Goal: Find specific page/section: Find specific page/section

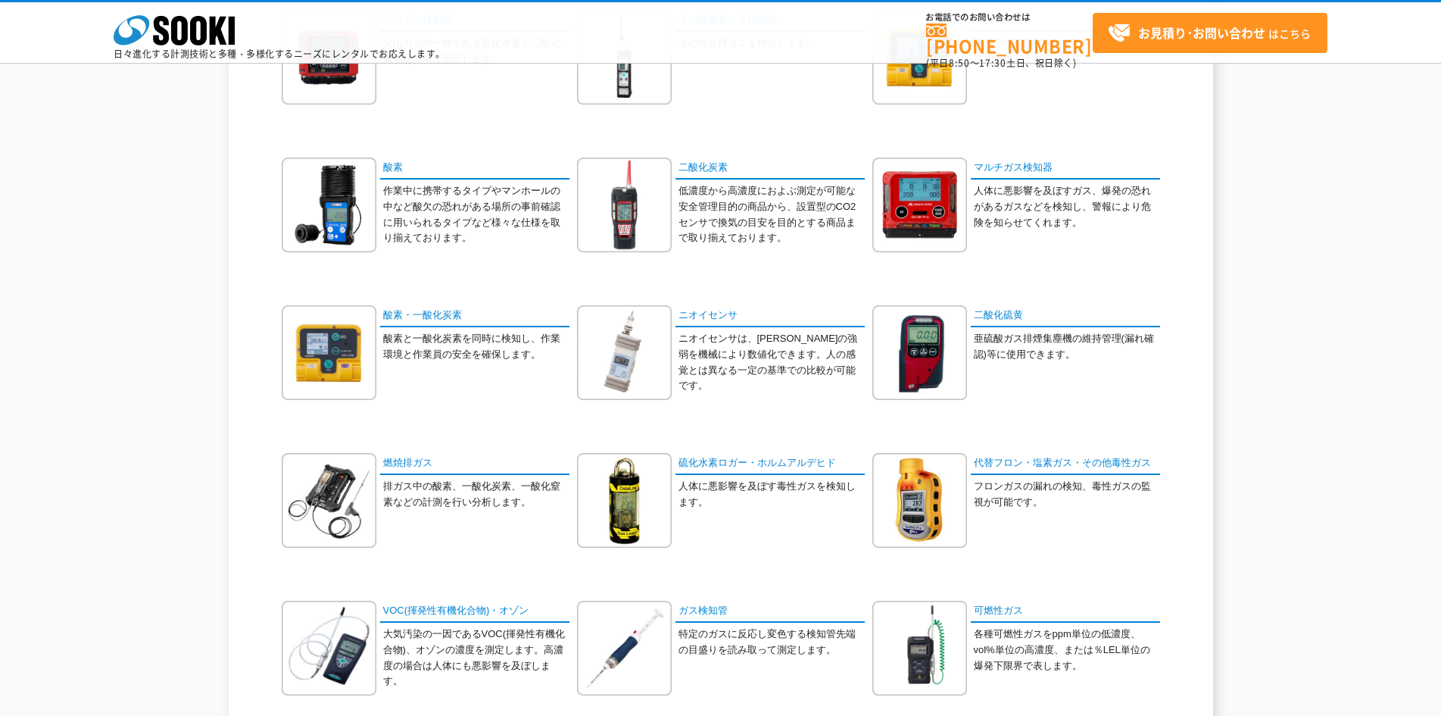
scroll to position [151, 0]
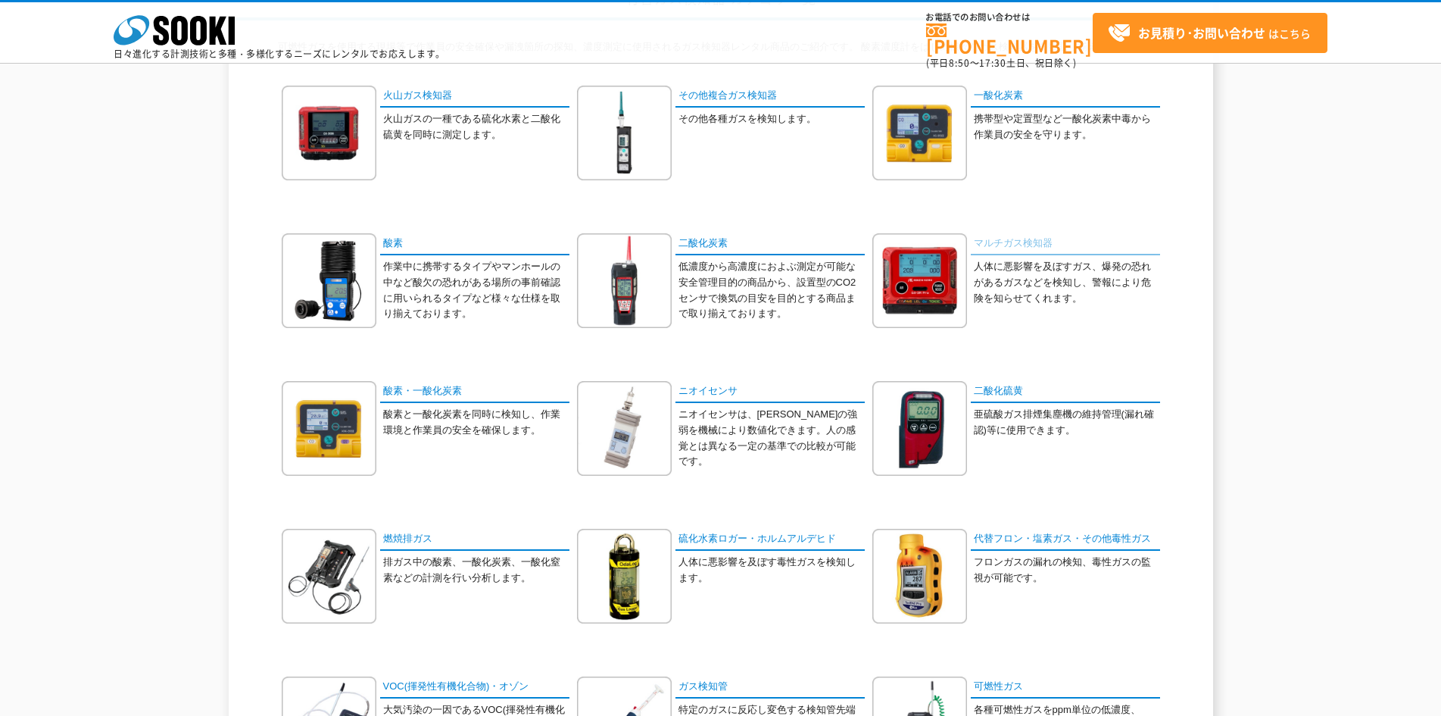
click at [1016, 247] on link "マルチガス検知器" at bounding box center [1065, 244] width 189 height 22
click at [1018, 240] on link "マルチガス検知器" at bounding box center [1065, 244] width 189 height 22
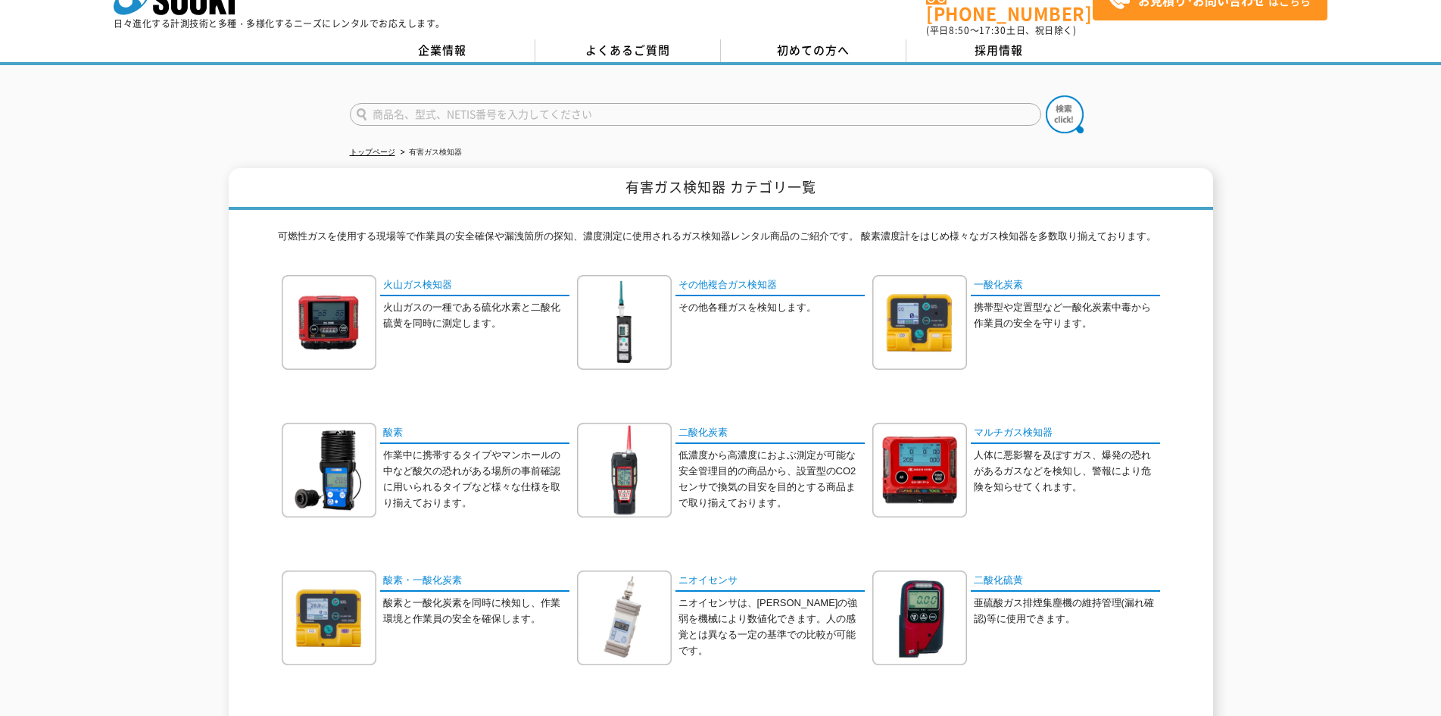
scroll to position [0, 0]
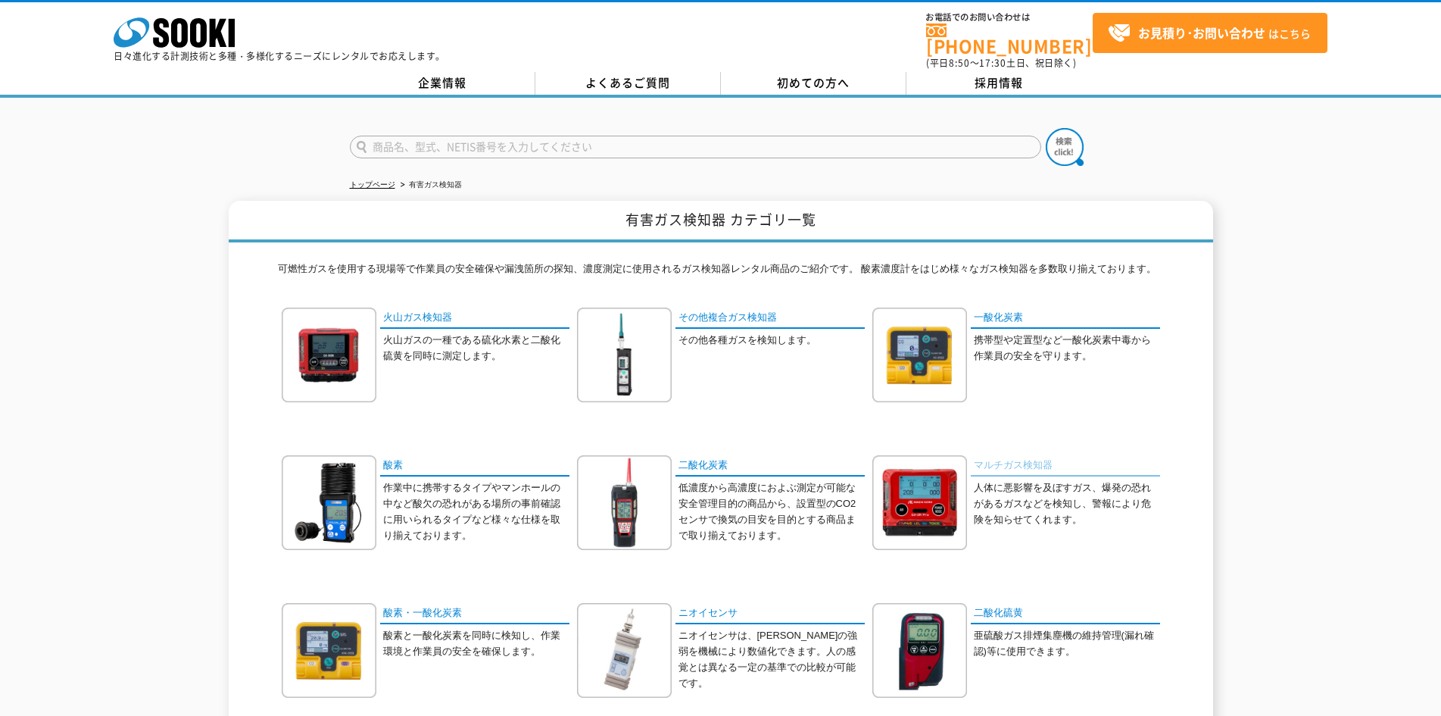
click at [1024, 455] on link "マルチガス検知器" at bounding box center [1065, 466] width 189 height 22
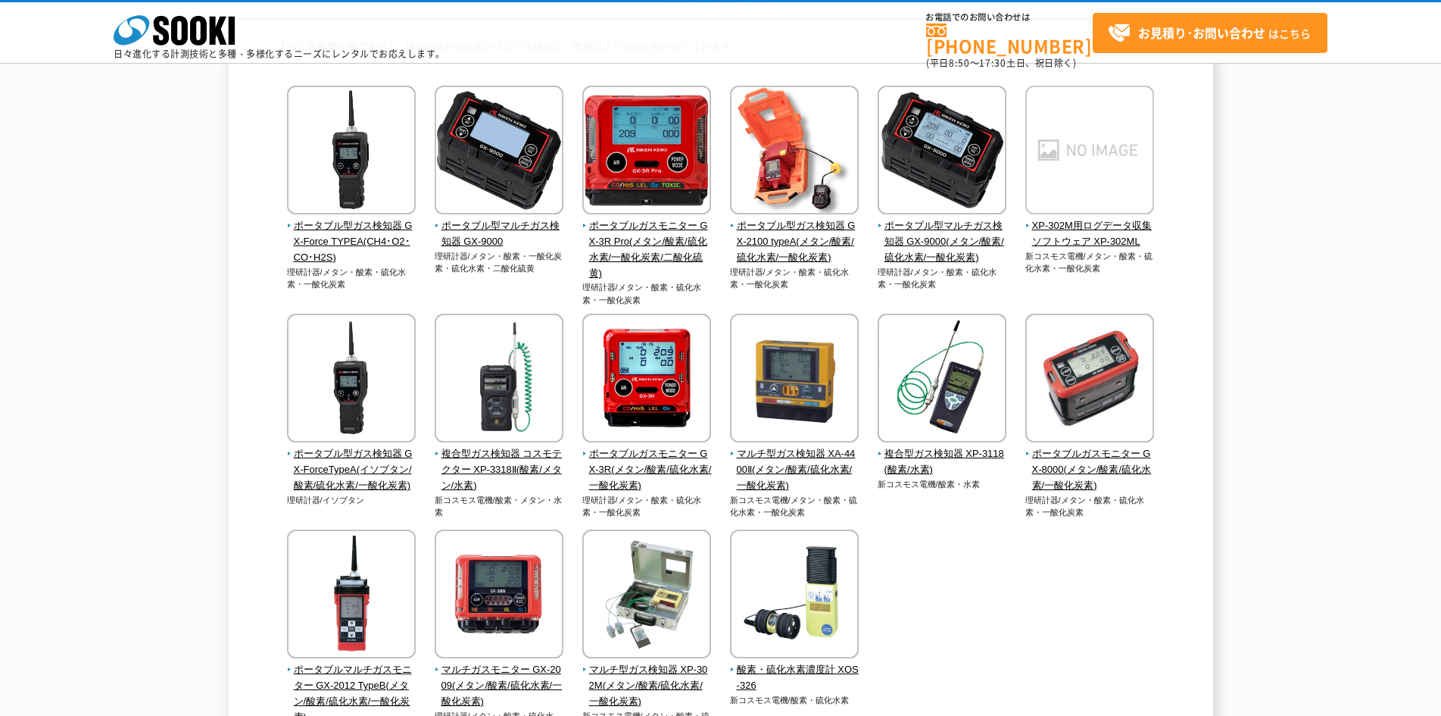
scroll to position [303, 0]
